Goal: Navigation & Orientation: Find specific page/section

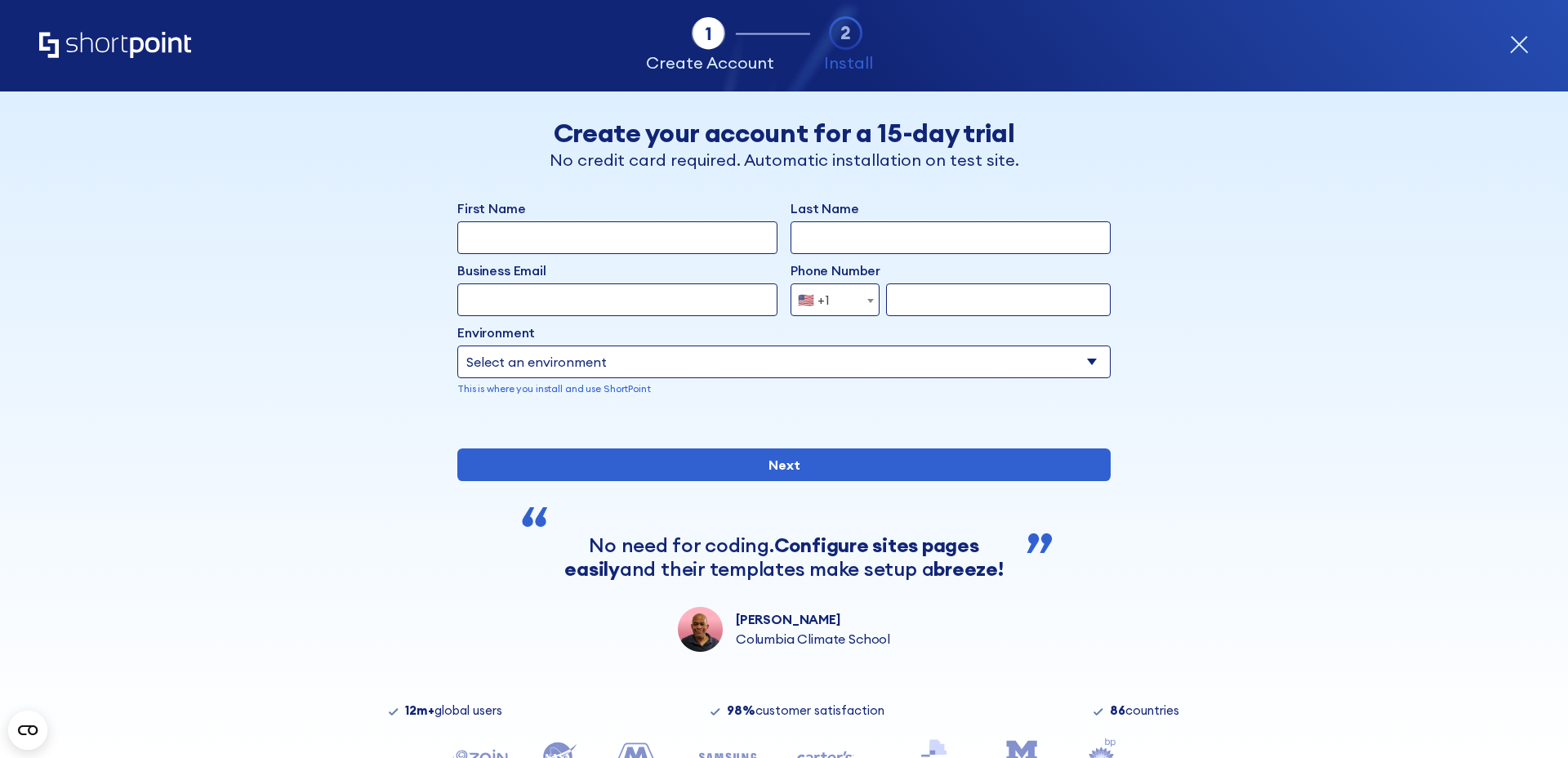
click at [1523, 46] on icon "form" at bounding box center [1519, 44] width 20 height 20
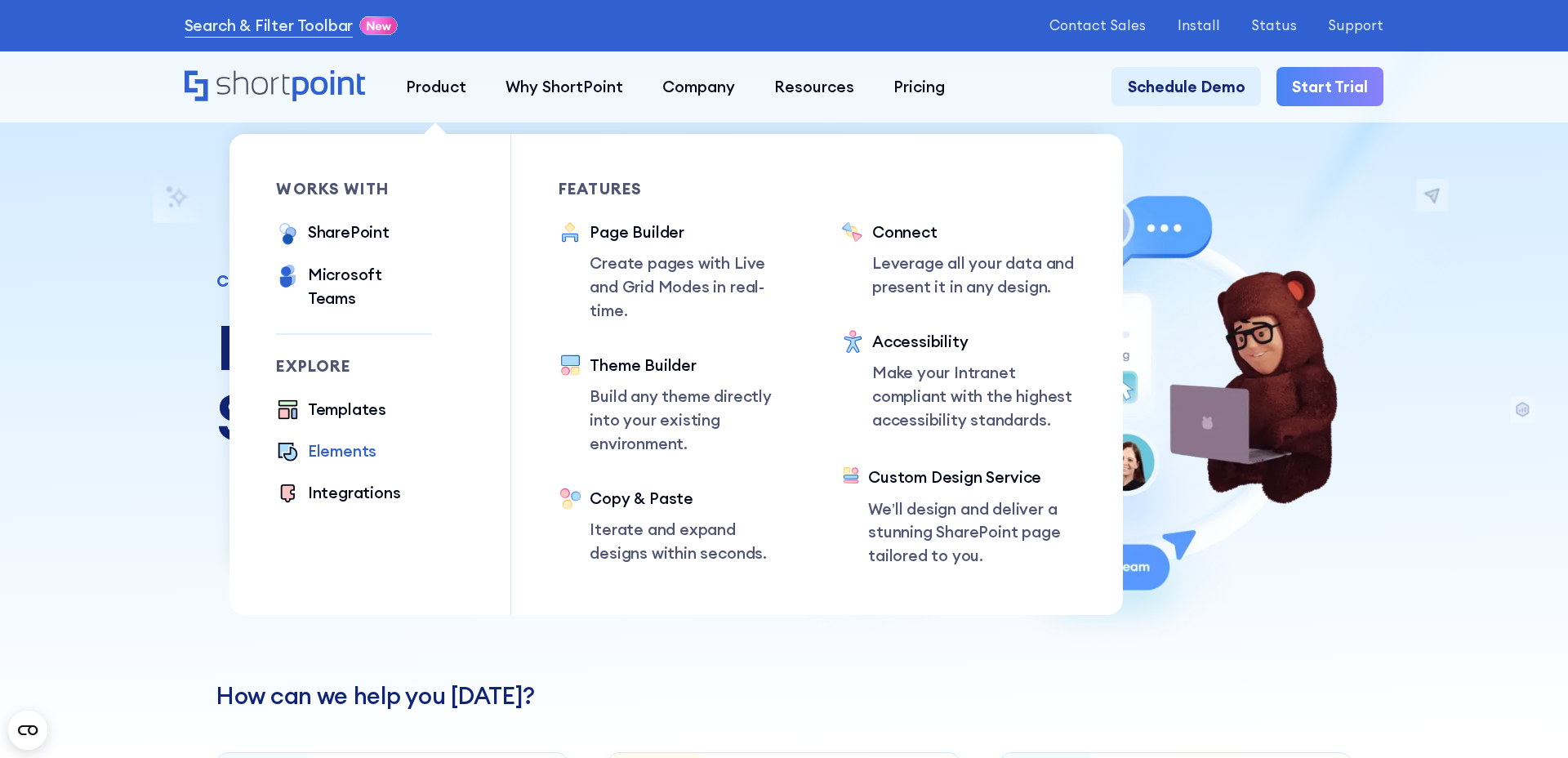
click at [359, 440] on div "Elements" at bounding box center [342, 451] width 69 height 23
